Goal: Navigation & Orientation: Find specific page/section

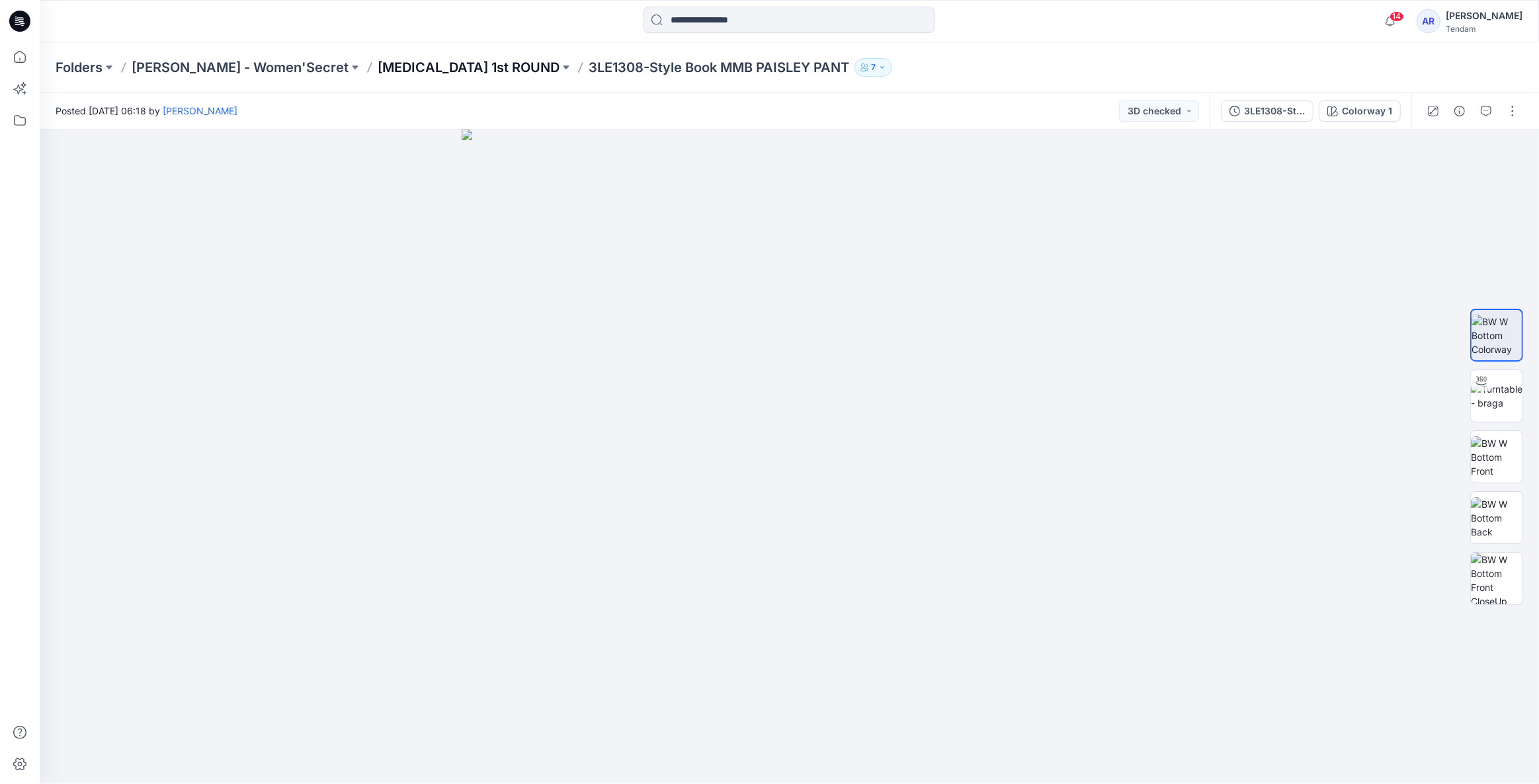
click at [401, 72] on p "[MEDICAL_DATA] 1st ROUND" at bounding box center [468, 67] width 182 height 19
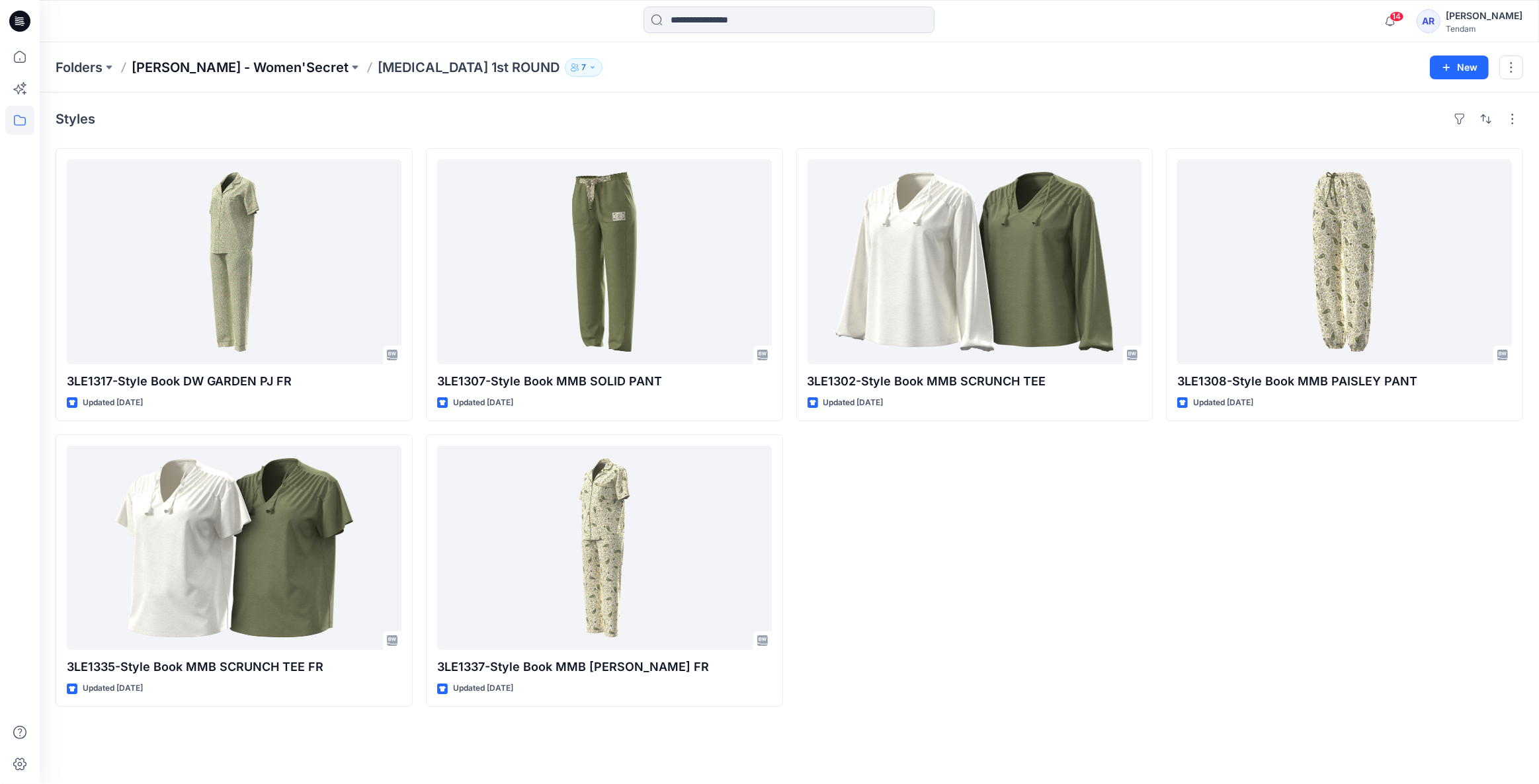
click at [165, 65] on p "[PERSON_NAME] - Women'Secret" at bounding box center [240, 67] width 217 height 19
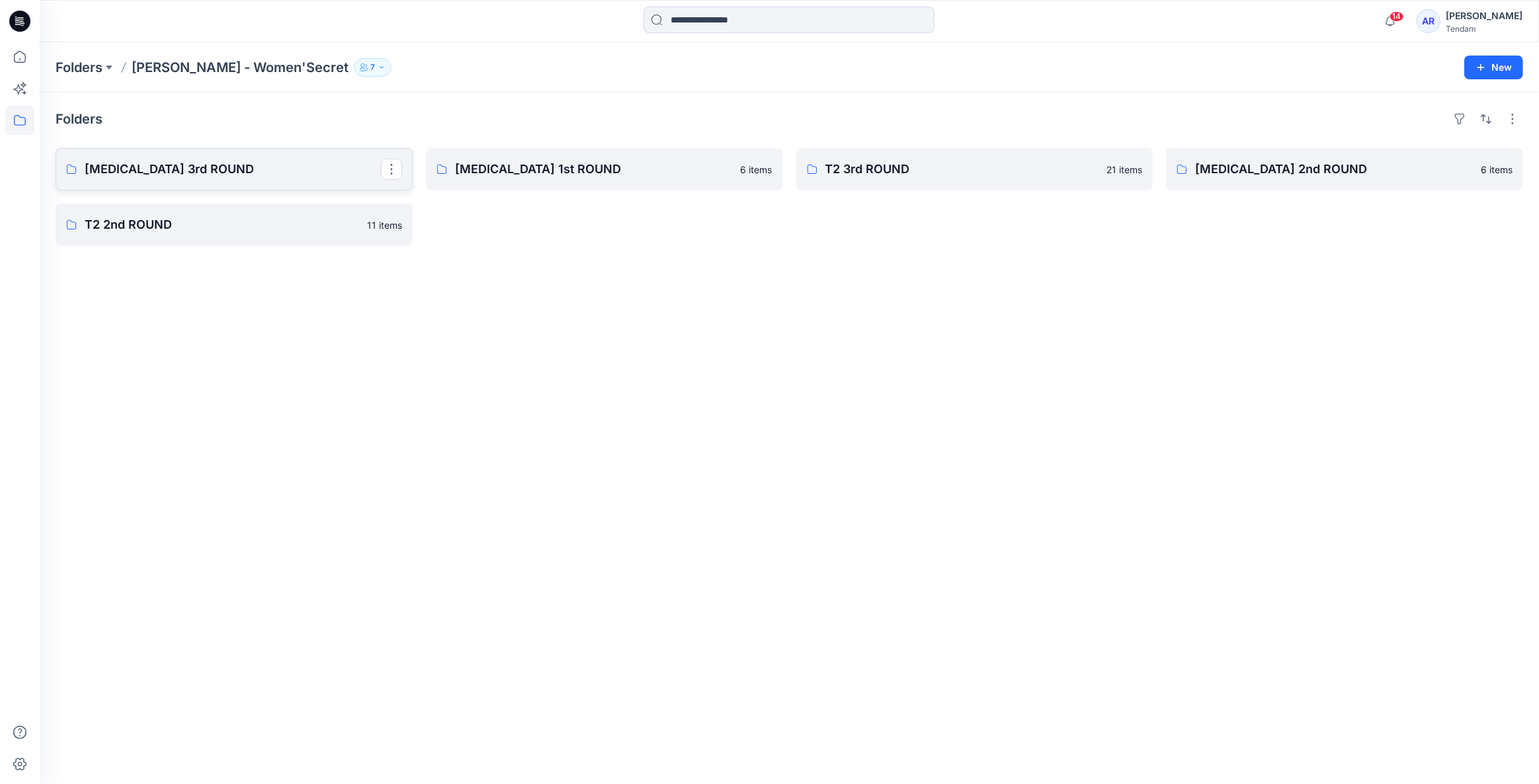
click at [218, 165] on p "[MEDICAL_DATA] 3rd ROUND" at bounding box center [233, 170] width 297 height 19
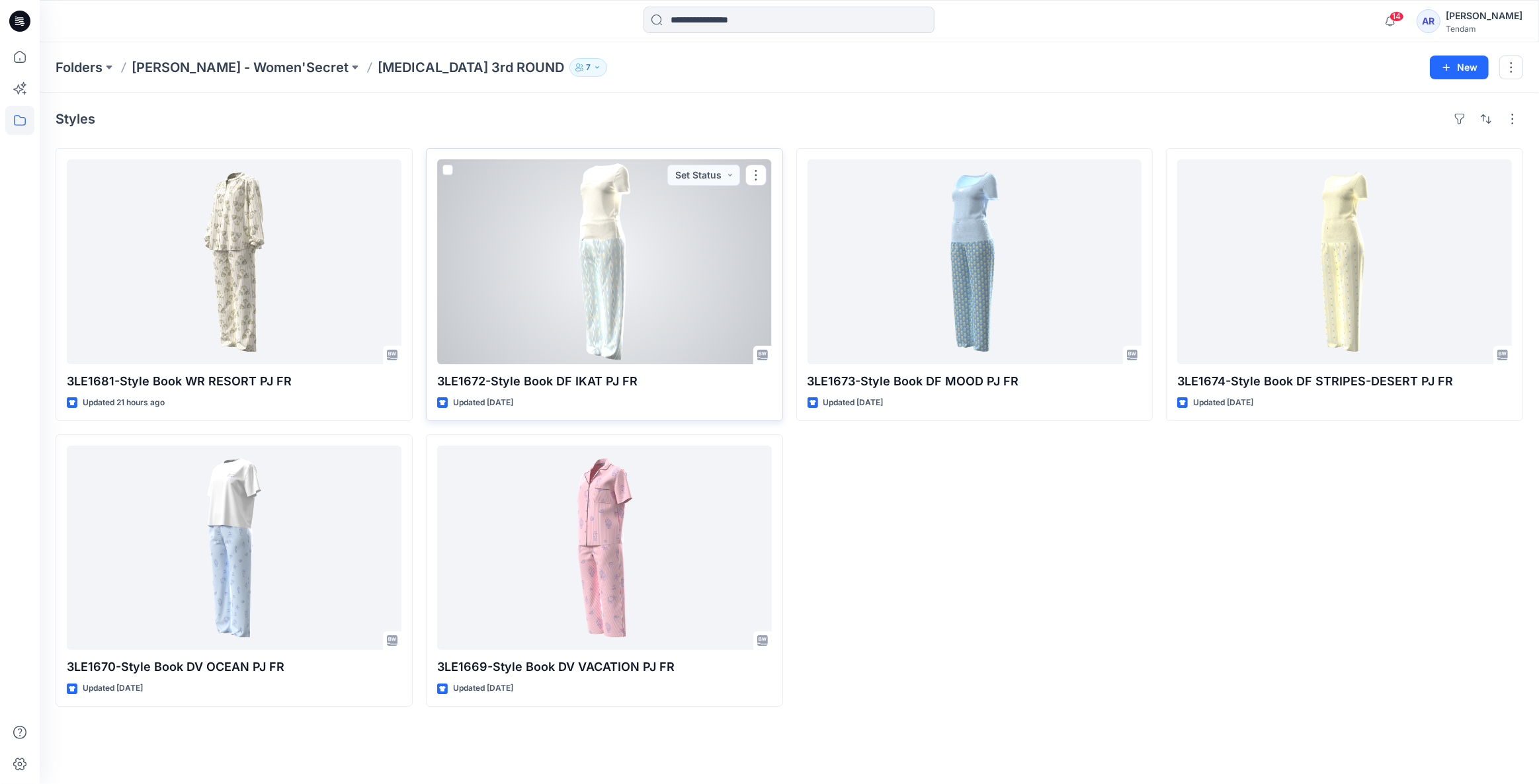
click at [650, 309] on div at bounding box center [604, 262] width 335 height 205
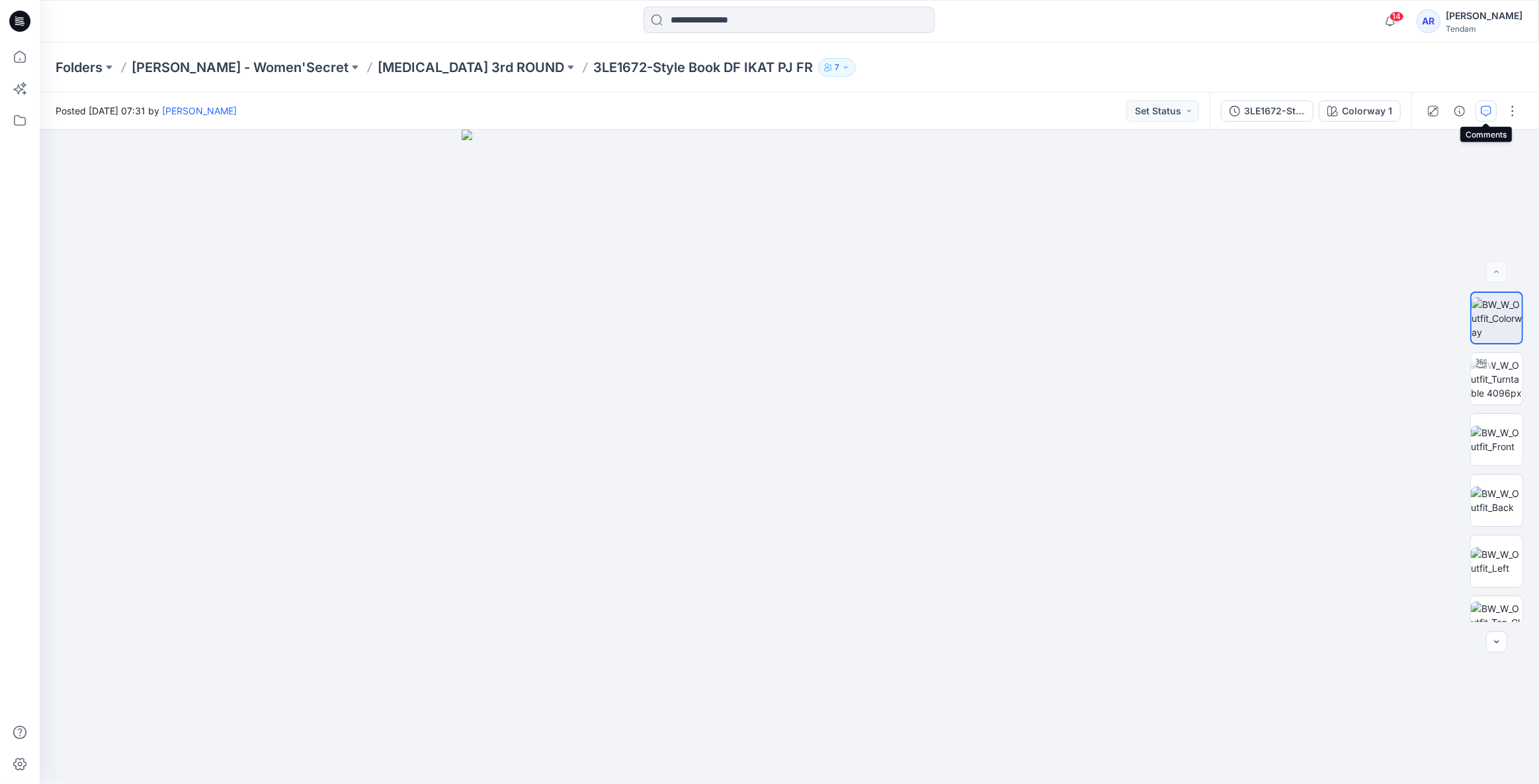
click at [1489, 108] on icon "button" at bounding box center [1486, 111] width 11 height 11
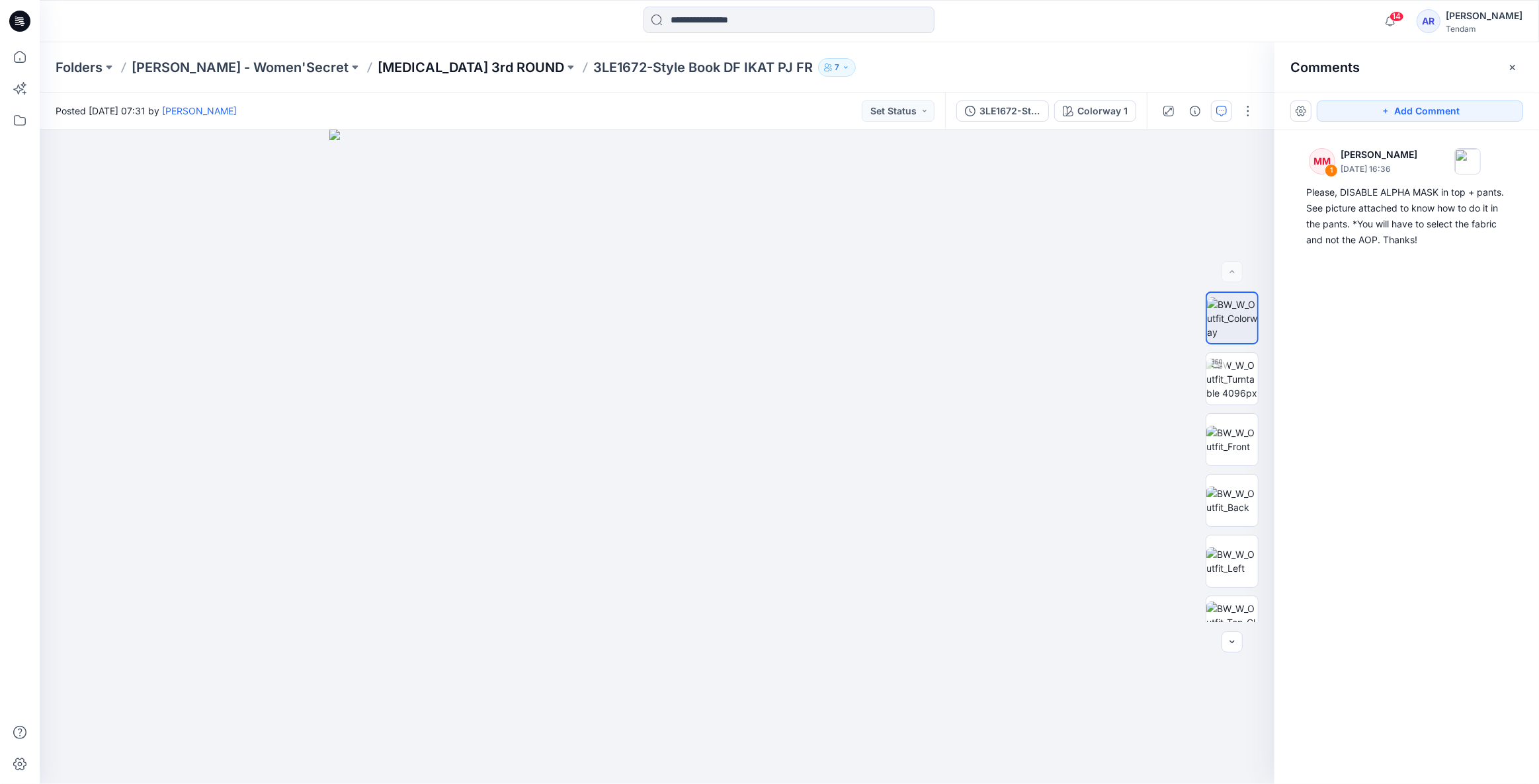
click at [377, 67] on p "[MEDICAL_DATA] 3rd ROUND" at bounding box center [470, 67] width 186 height 19
